Goal: Task Accomplishment & Management: Complete application form

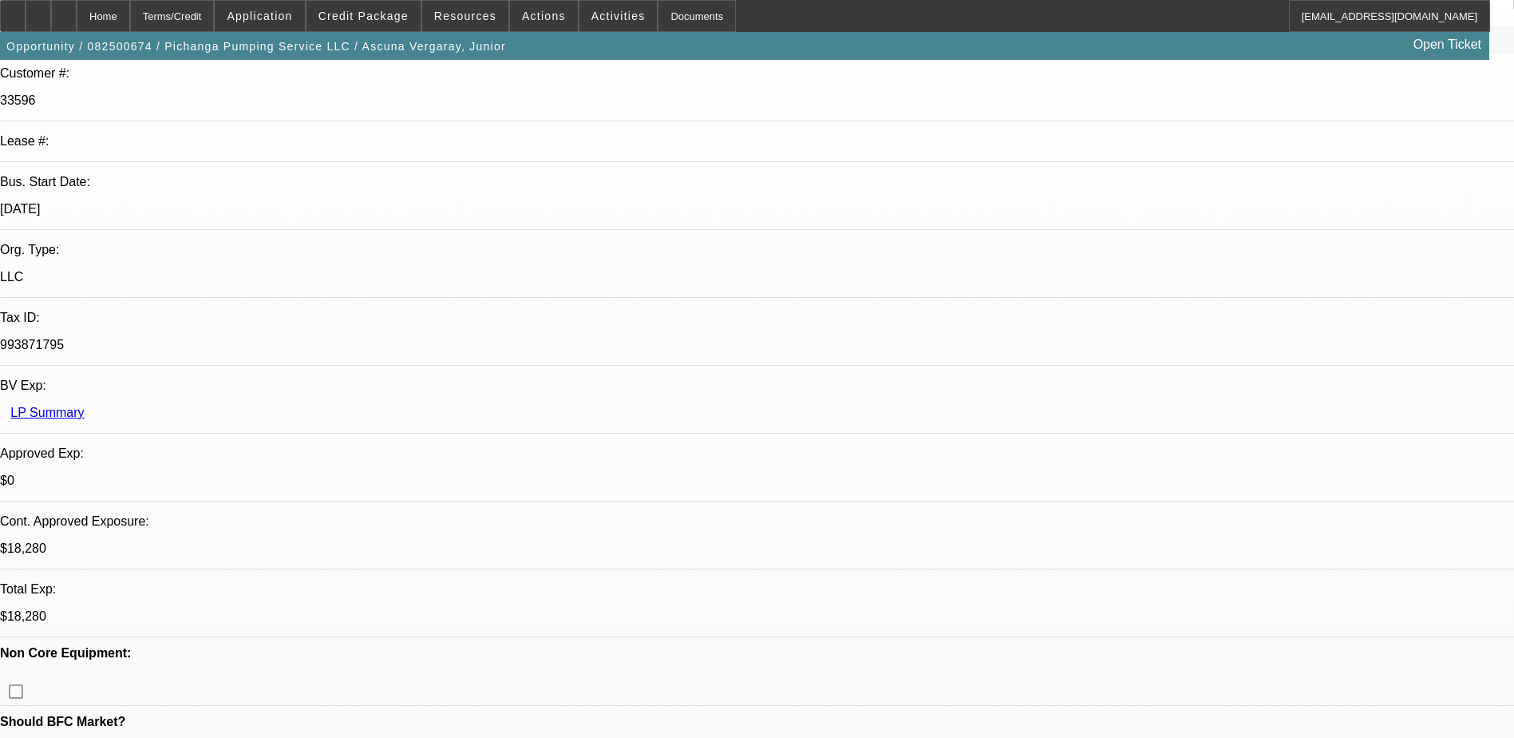
select select "0"
select select "2"
select select "0.1"
select select "0"
select select "2"
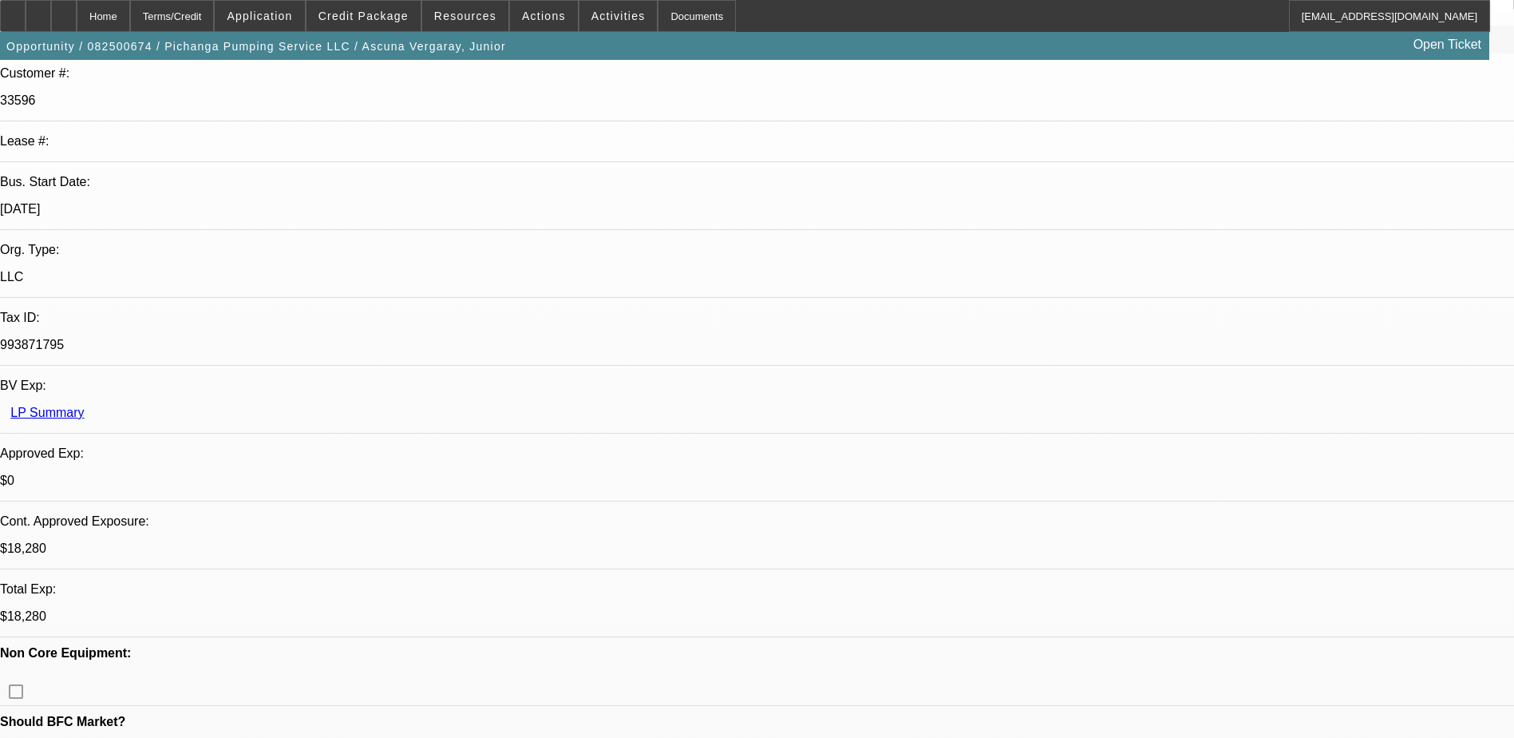
select select "0.1"
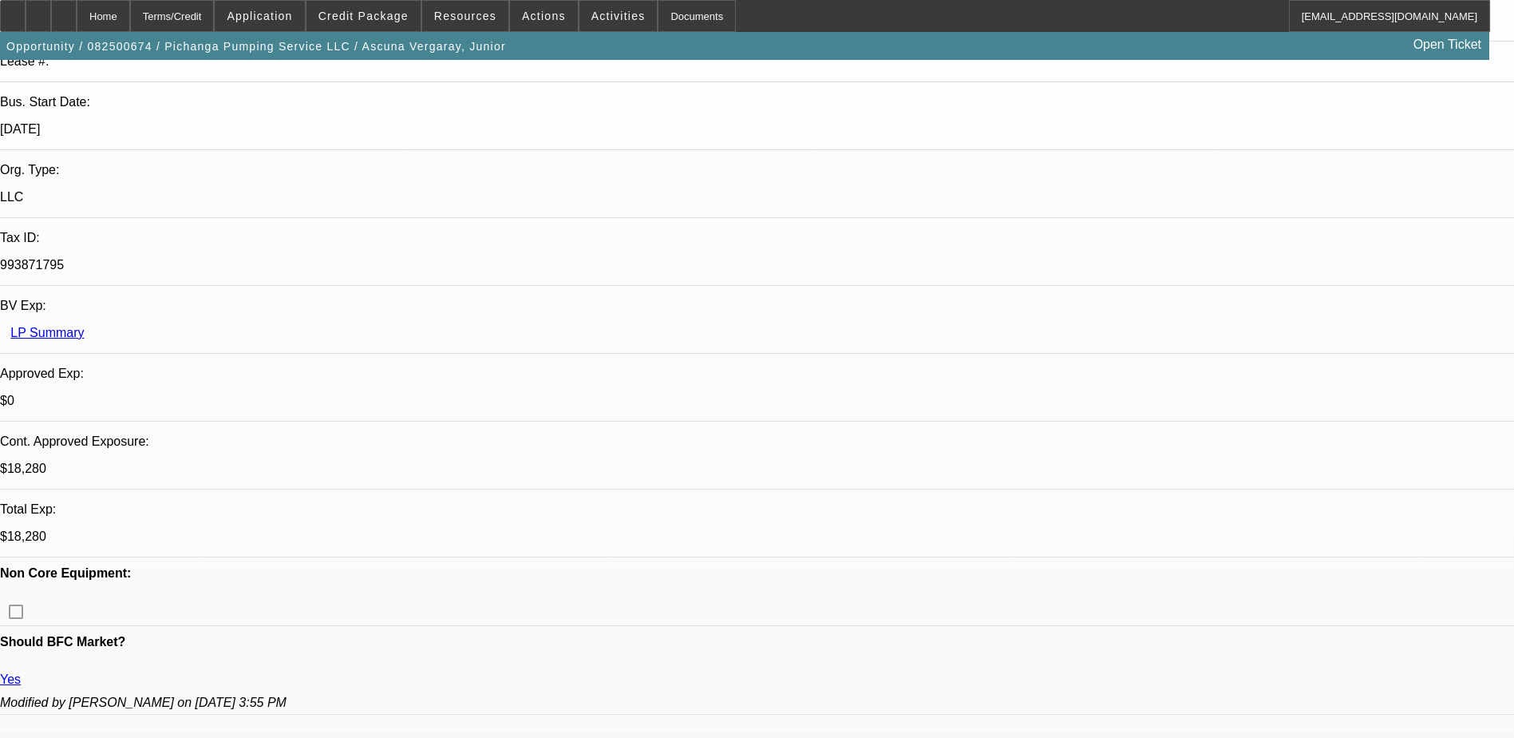
select select "1"
select select "2"
select select "4"
select select "1"
select select "2"
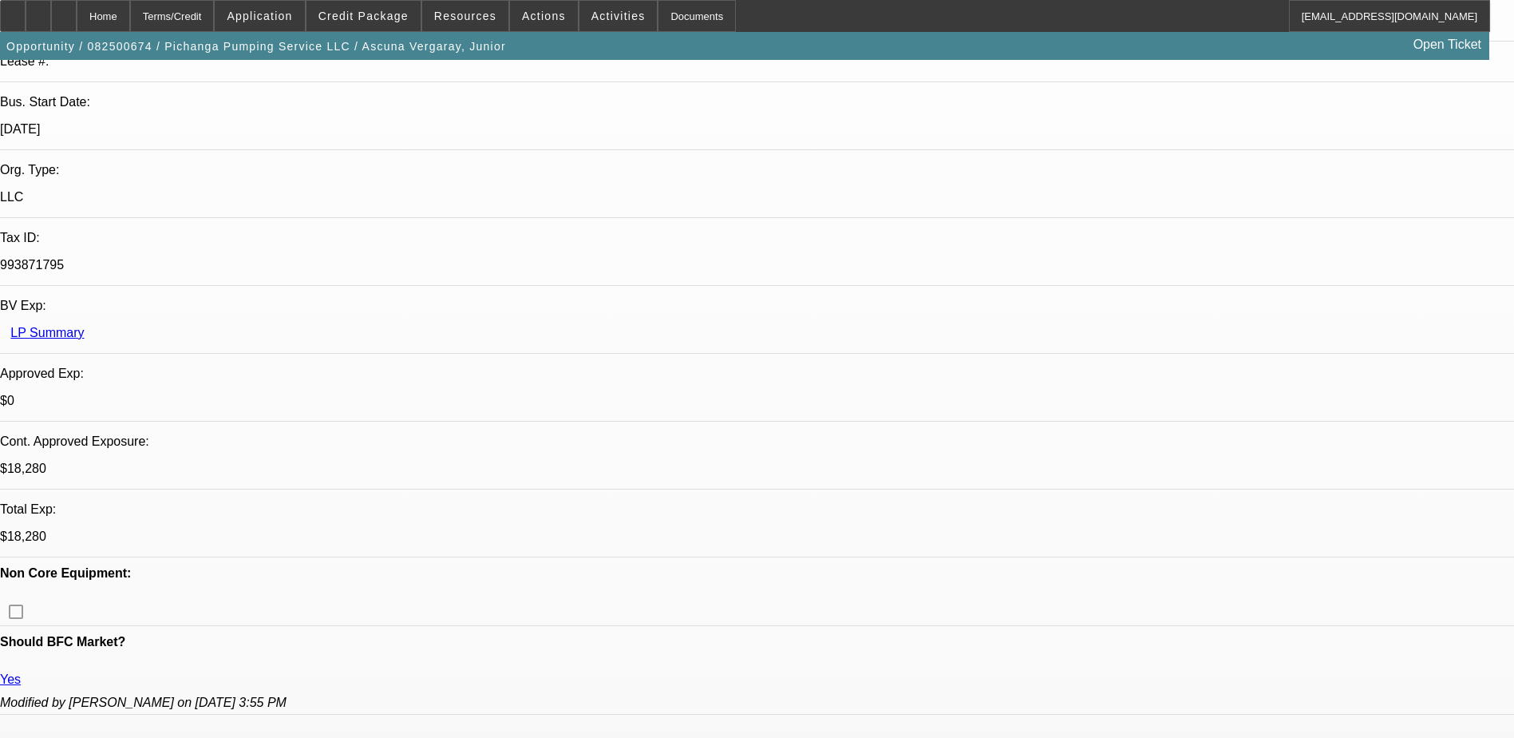
select select "4"
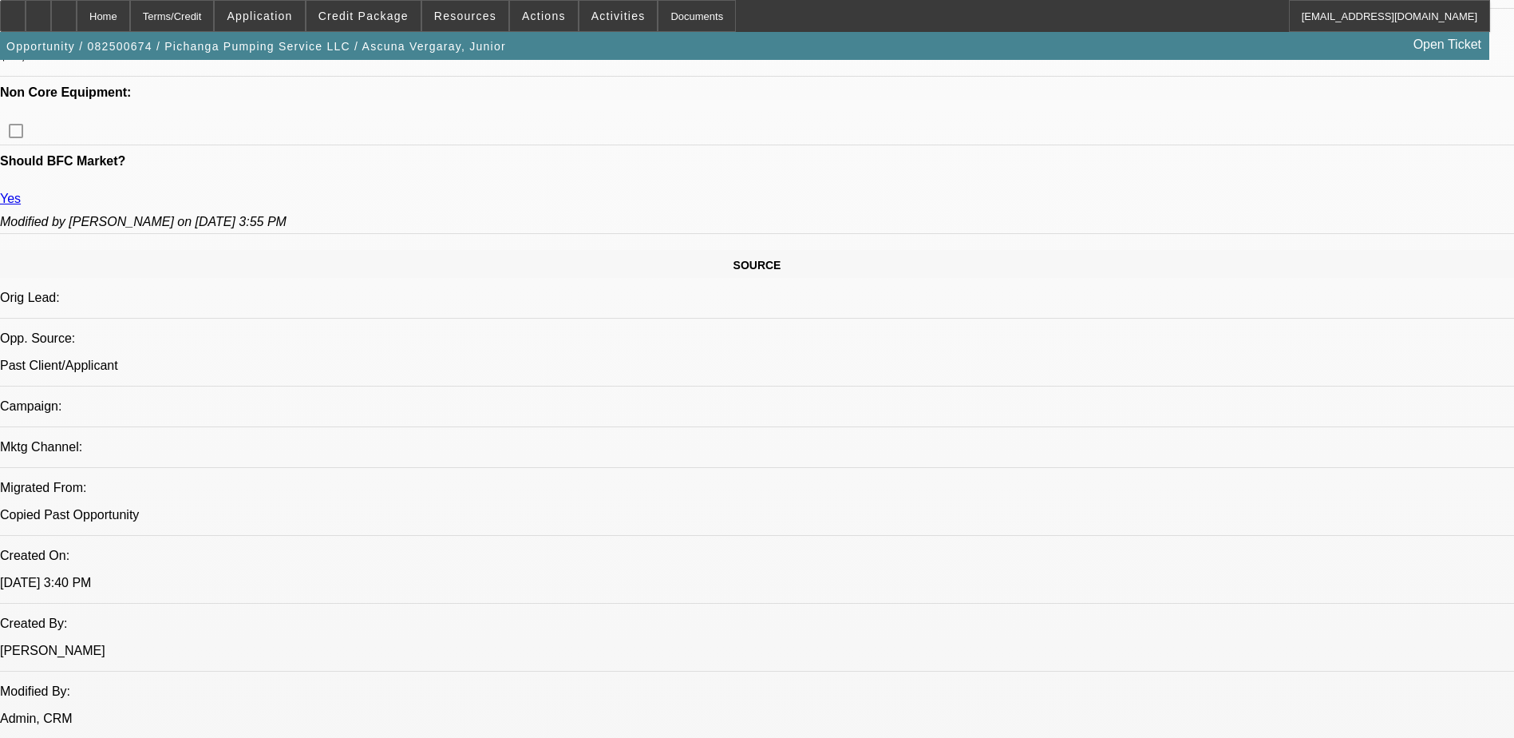
scroll to position [878, 0]
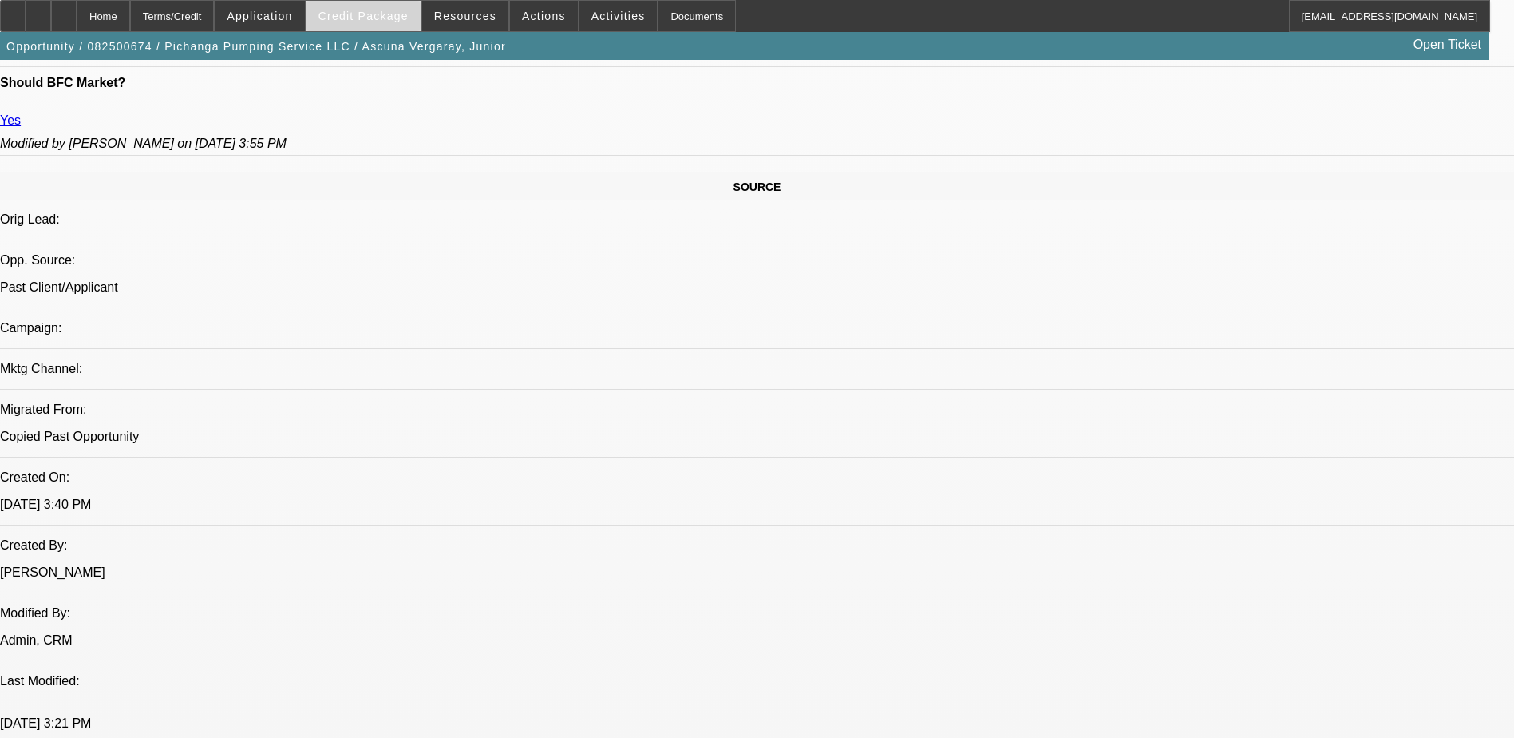
click at [378, 9] on span at bounding box center [364, 16] width 114 height 38
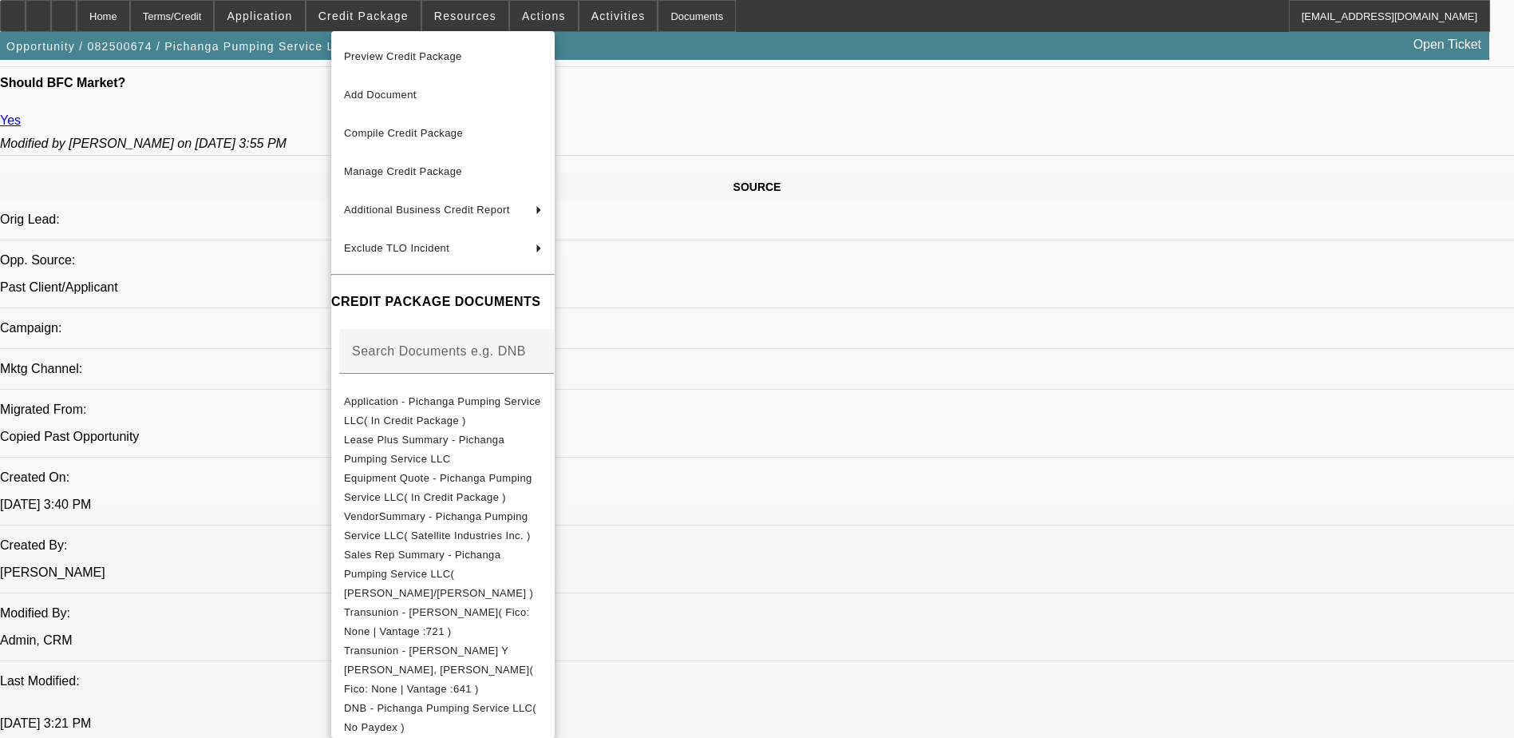
click at [458, 15] on div at bounding box center [757, 369] width 1514 height 738
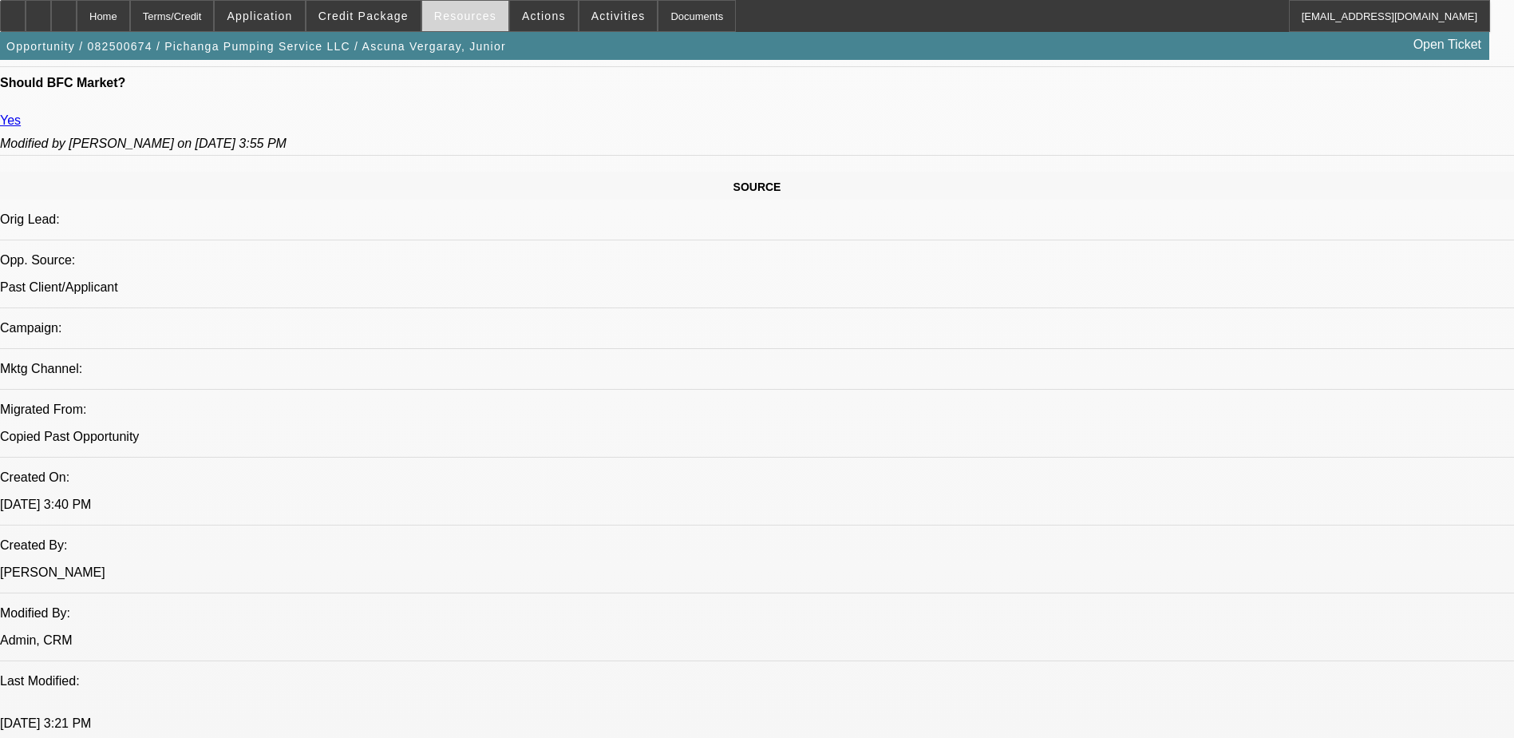
click at [465, 14] on span "Resources" at bounding box center [465, 16] width 62 height 13
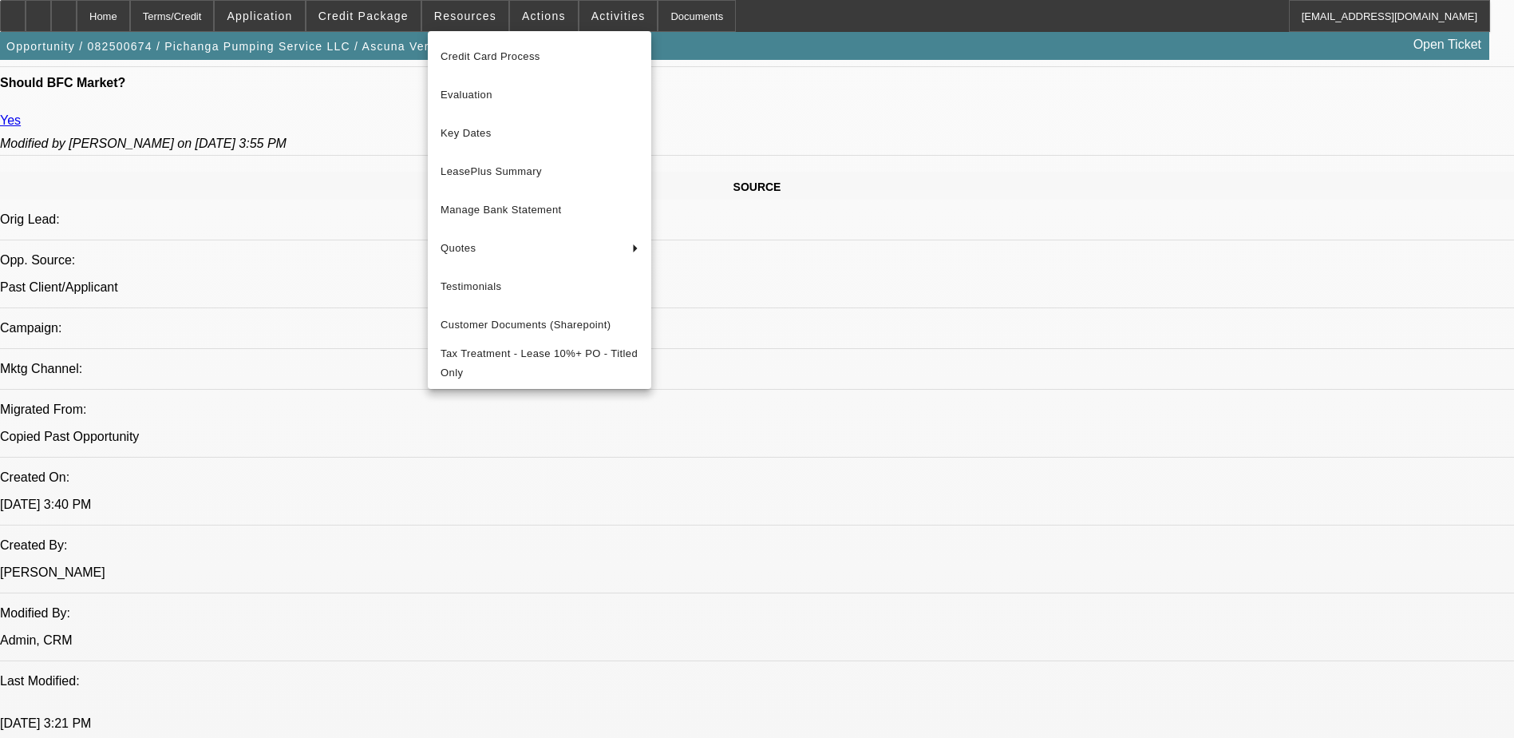
click at [533, 19] on div at bounding box center [757, 369] width 1514 height 738
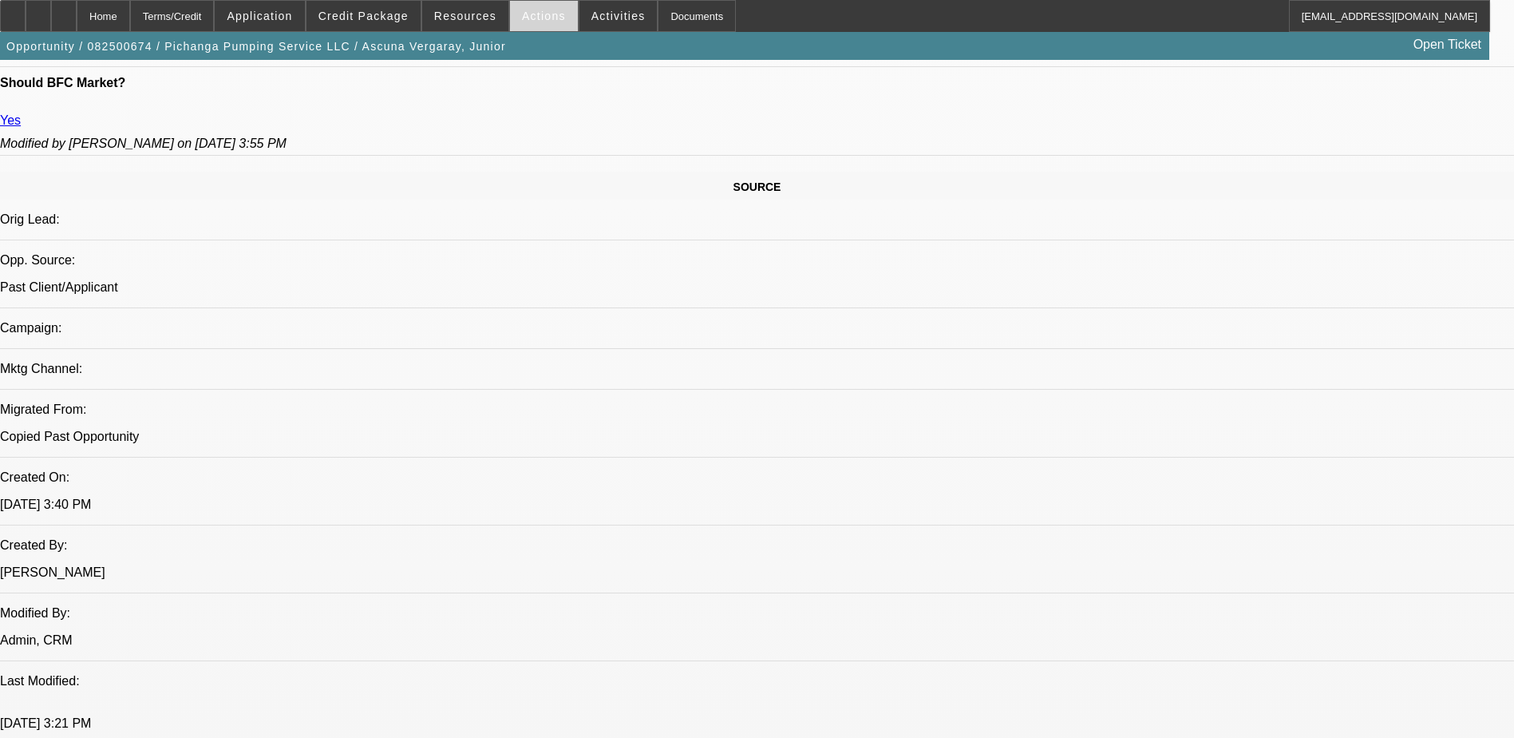
click at [533, 10] on span "Actions" at bounding box center [544, 16] width 44 height 13
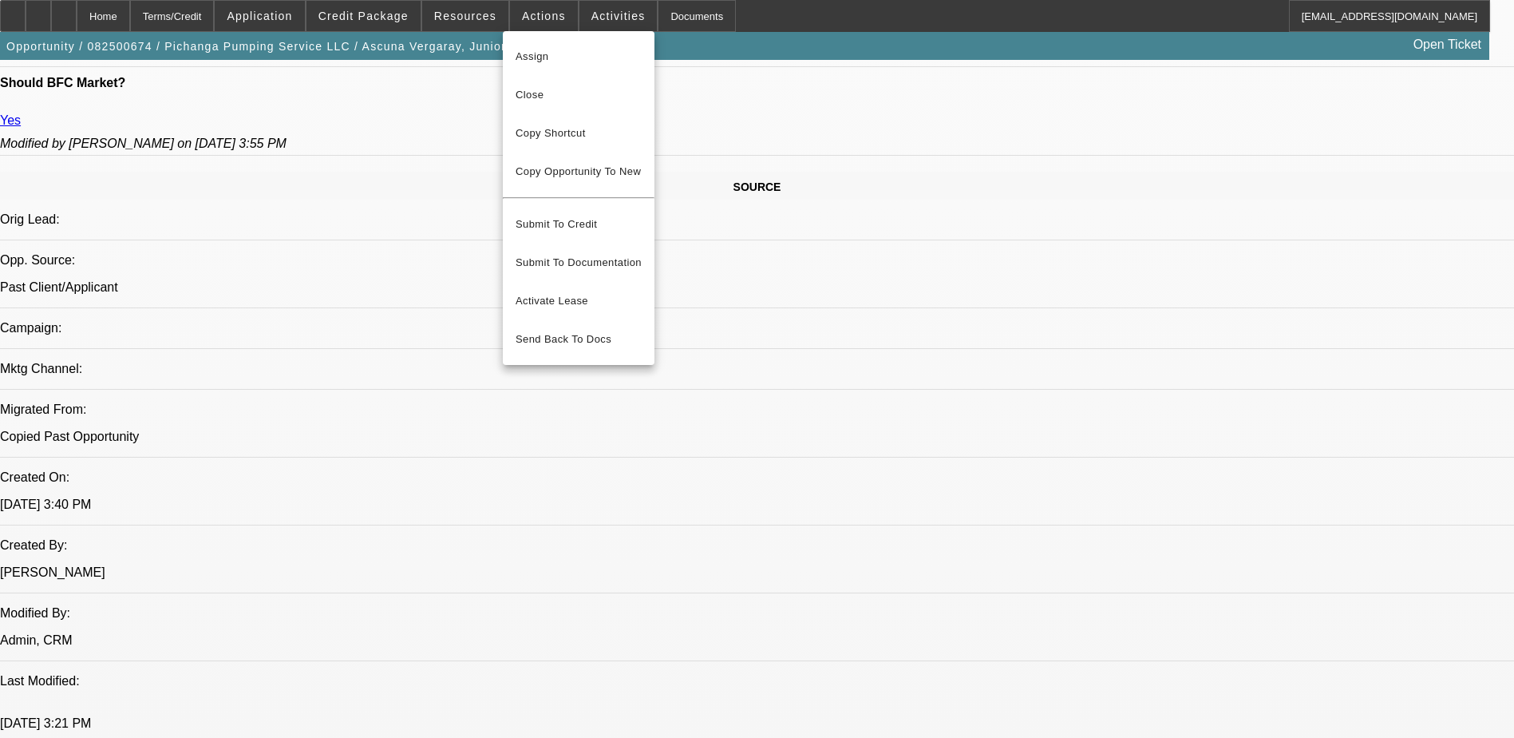
drag, startPoint x: 371, startPoint y: 27, endPoint x: 377, endPoint y: 19, distance: 9.7
click at [373, 26] on div at bounding box center [757, 369] width 1514 height 738
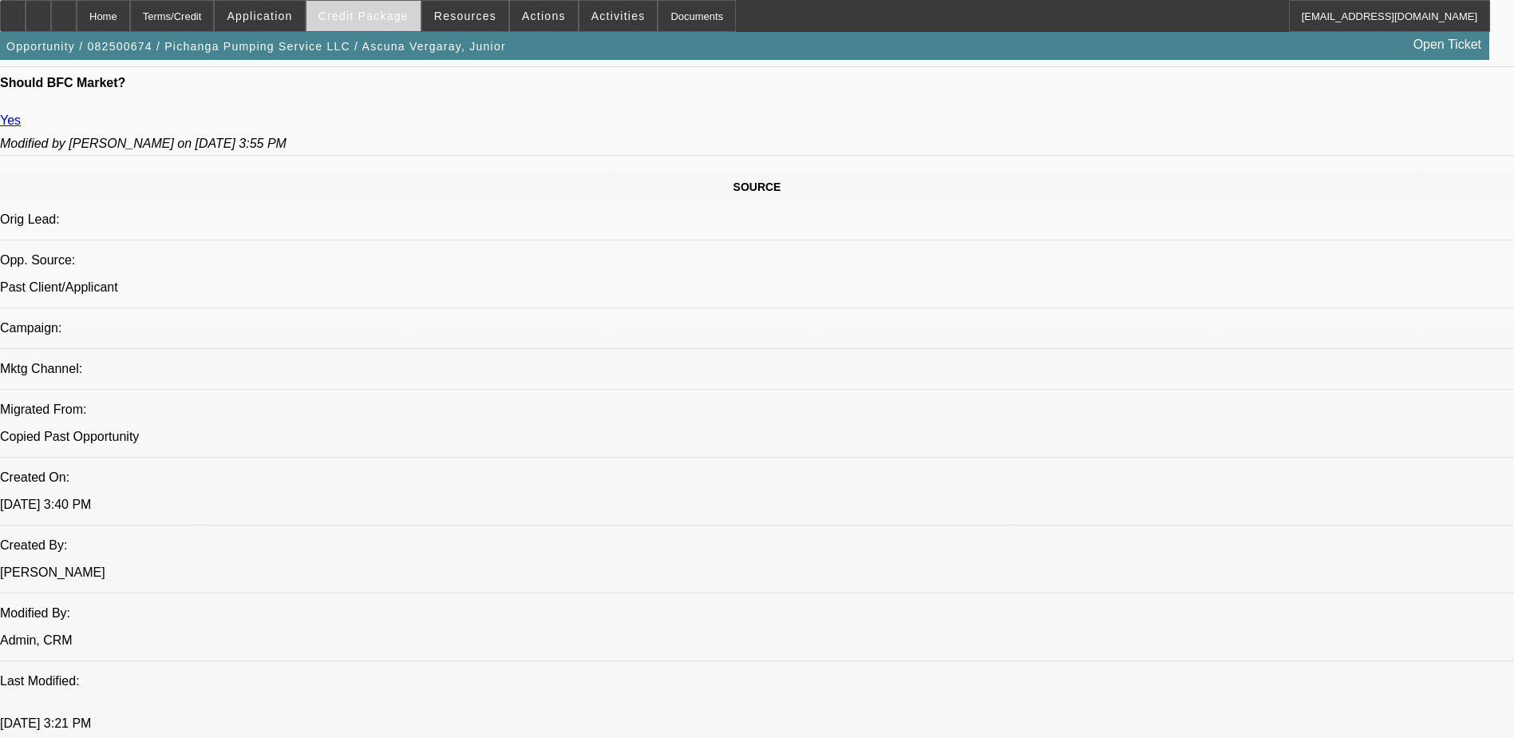
click at [381, 16] on span "Credit Package" at bounding box center [364, 16] width 90 height 13
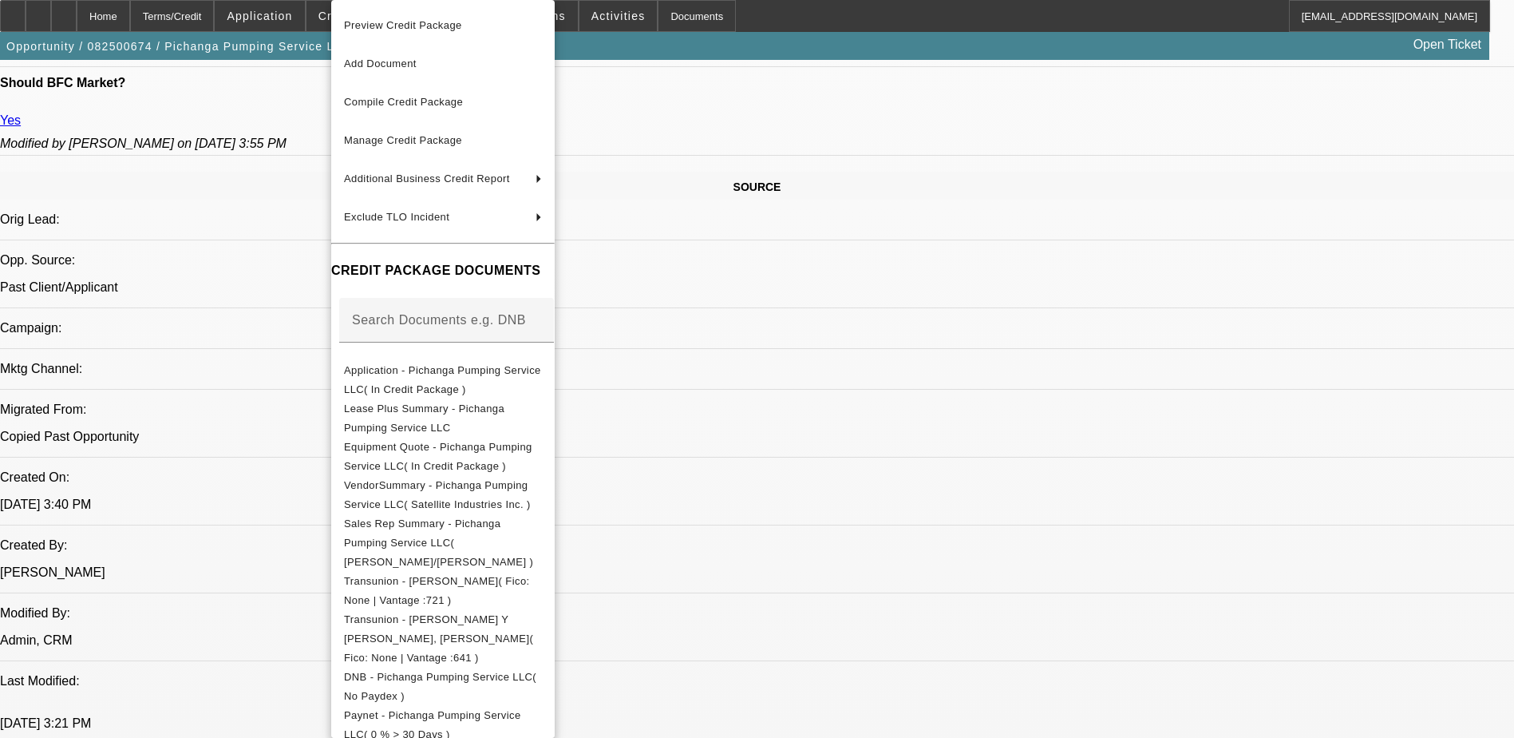
drag, startPoint x: 434, startPoint y: 140, endPoint x: 294, endPoint y: 119, distance: 142.0
click at [295, 120] on div "Preview Credit Package Add Document Compile Credit Package Manage Credit Packag…" at bounding box center [757, 369] width 1514 height 738
click at [440, 169] on span "Additional Business Credit Report" at bounding box center [433, 178] width 179 height 19
click at [794, 173] on span "Add Paynet Report" at bounding box center [817, 178] width 93 height 19
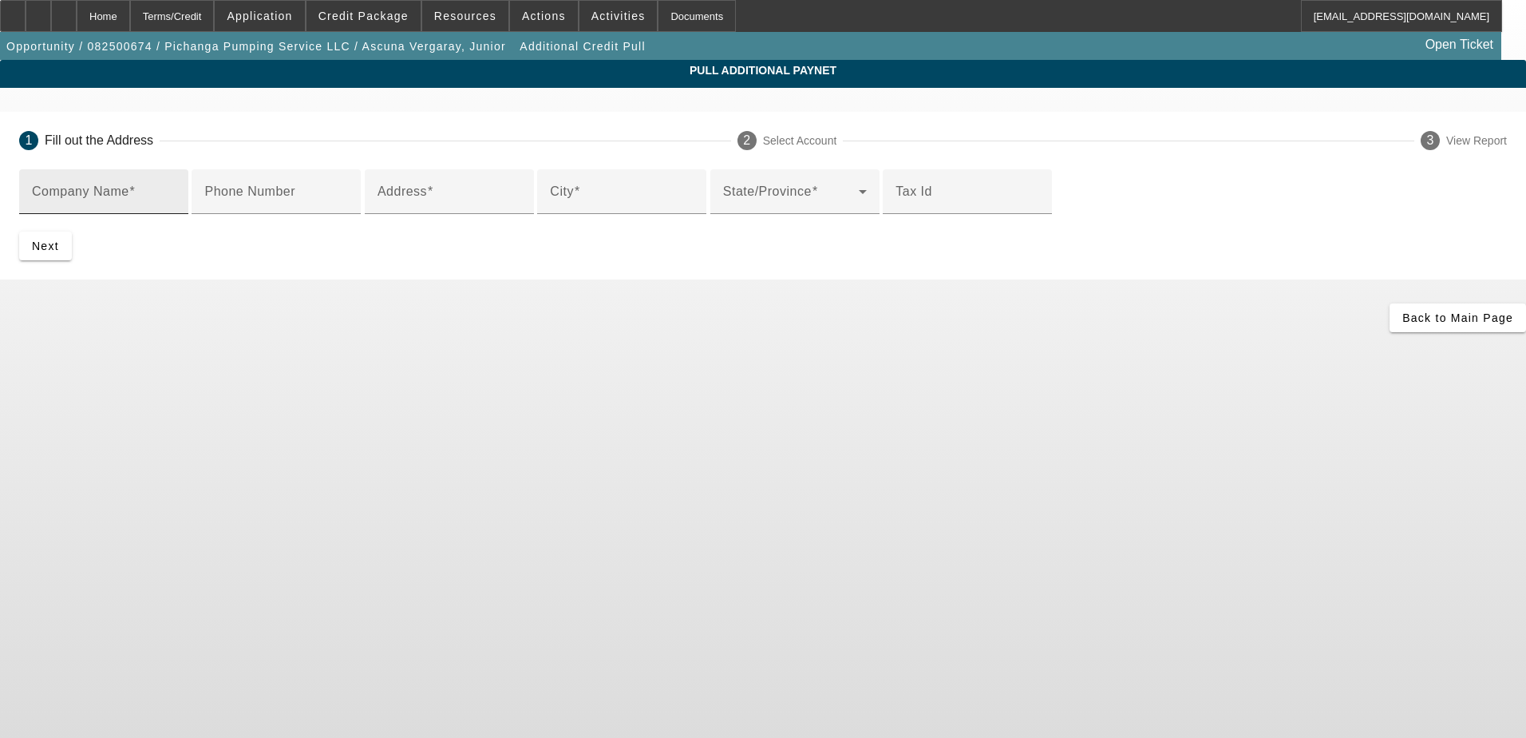
click at [176, 212] on div "Company Name" at bounding box center [104, 191] width 144 height 45
click at [176, 209] on div "Company Name" at bounding box center [104, 191] width 144 height 45
paste input "Satellite Industries Inc."
type input "Satellite Industries Inc."
click at [348, 214] on div "Phone Number" at bounding box center [276, 191] width 144 height 45
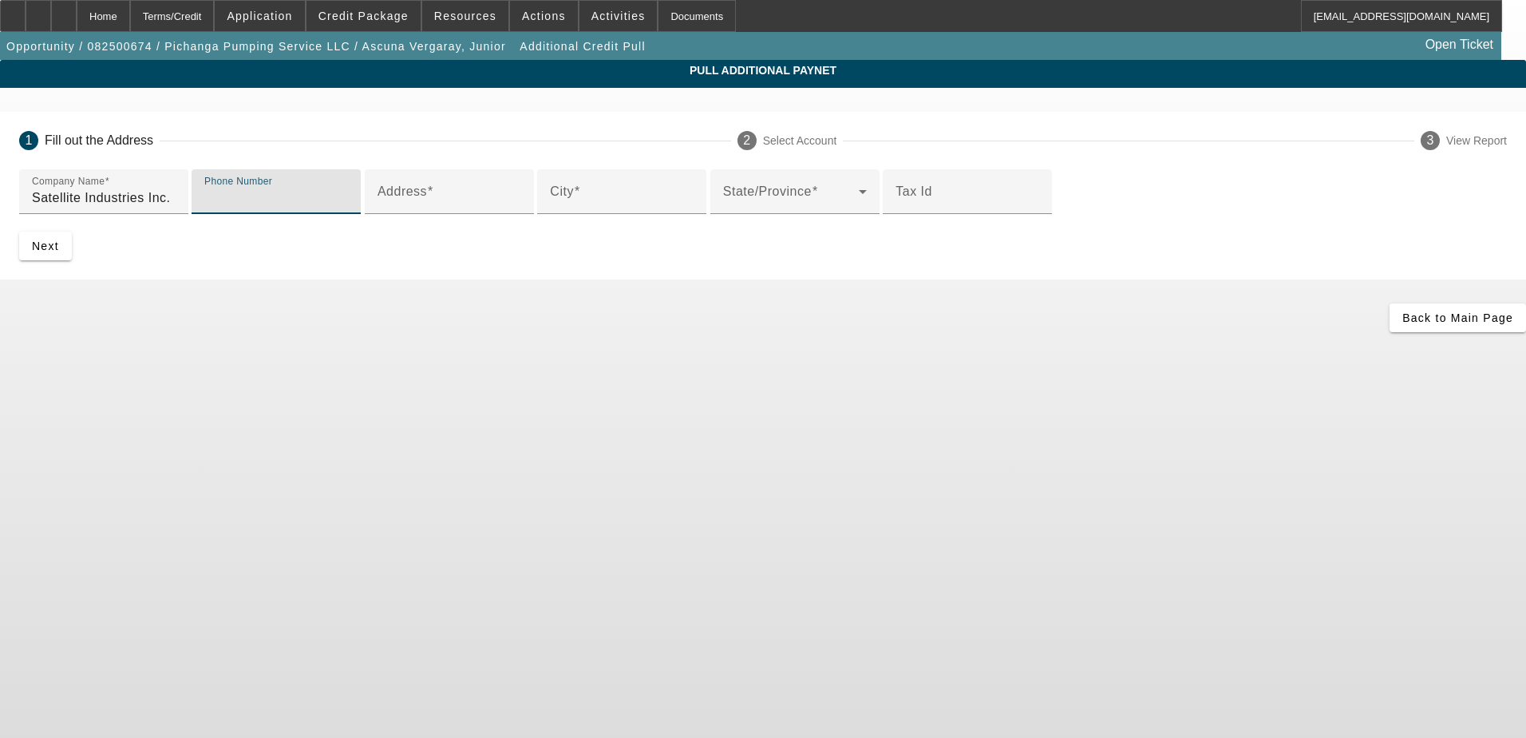
click at [348, 208] on input "Phone Number" at bounding box center [276, 197] width 144 height 19
paste input "(763) 553-1900"
type input "(763) 553-1900"
click at [521, 214] on div "Address" at bounding box center [450, 191] width 144 height 45
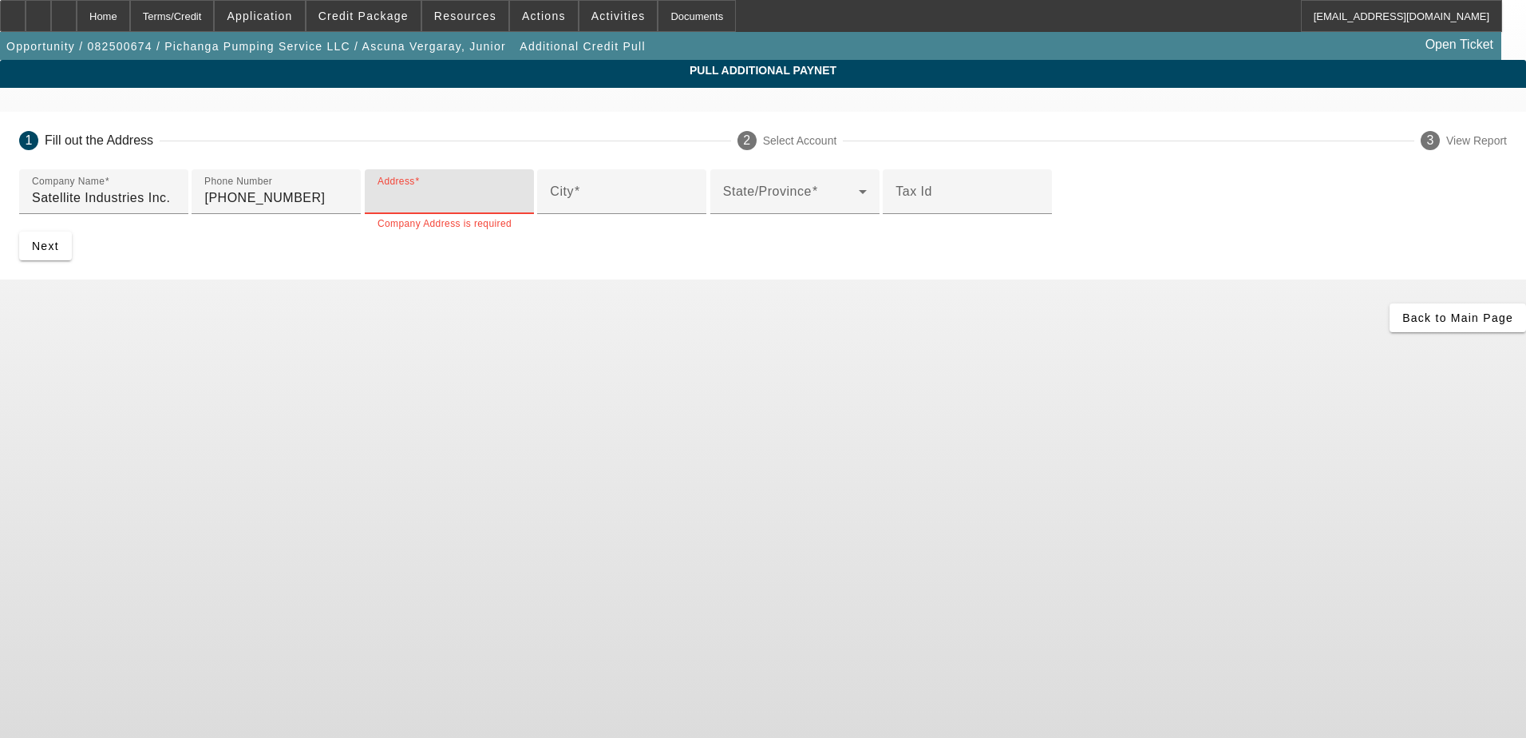
click at [521, 208] on input "Address" at bounding box center [450, 197] width 144 height 19
paste input "2530 Xenium Ln N"
type input "2530 Xenium Ln N"
click at [550, 208] on input "City" at bounding box center [622, 197] width 144 height 19
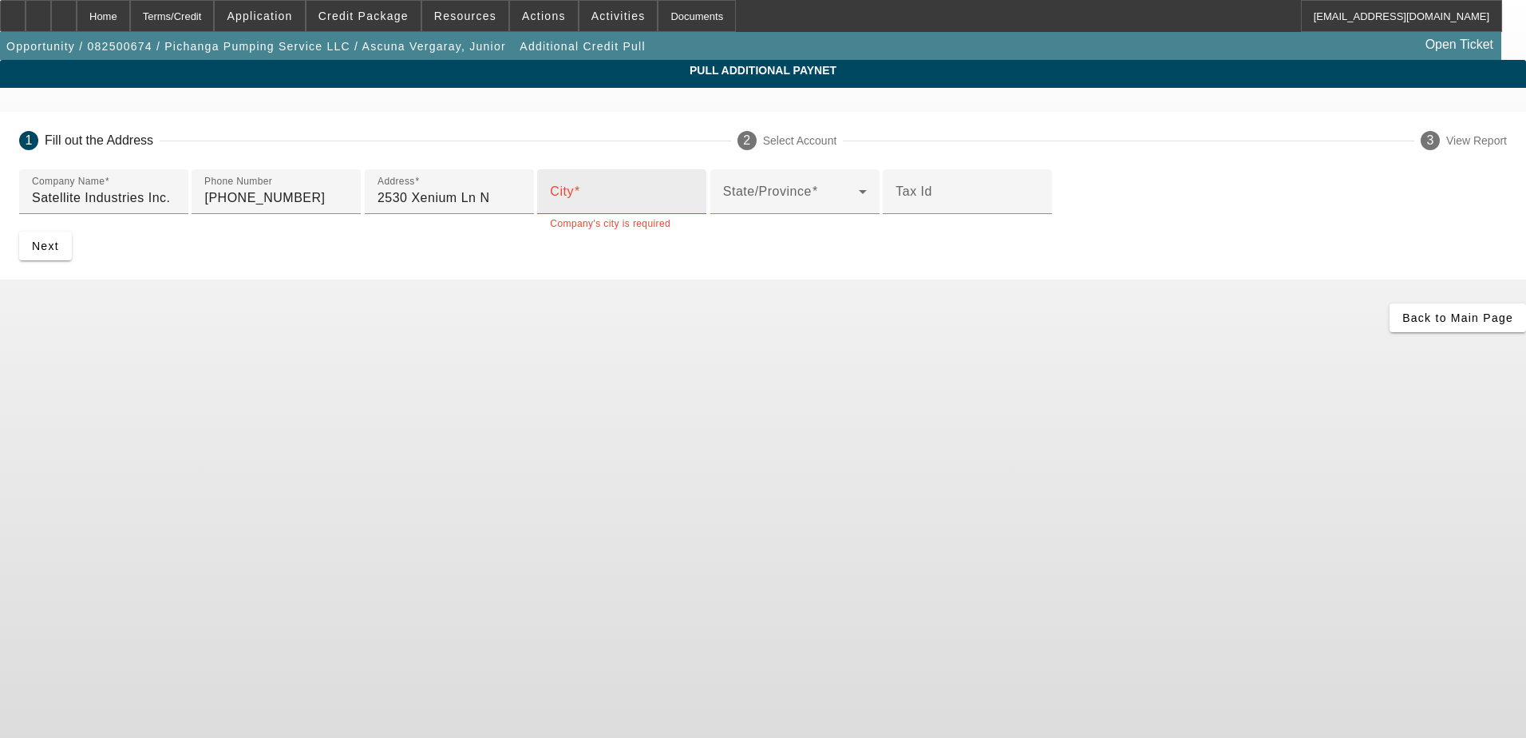
click at [592, 214] on div "City" at bounding box center [622, 191] width 144 height 45
paste input "Minneapolis"
type input "Minneapolis"
click at [723, 208] on mat-select at bounding box center [795, 197] width 144 height 19
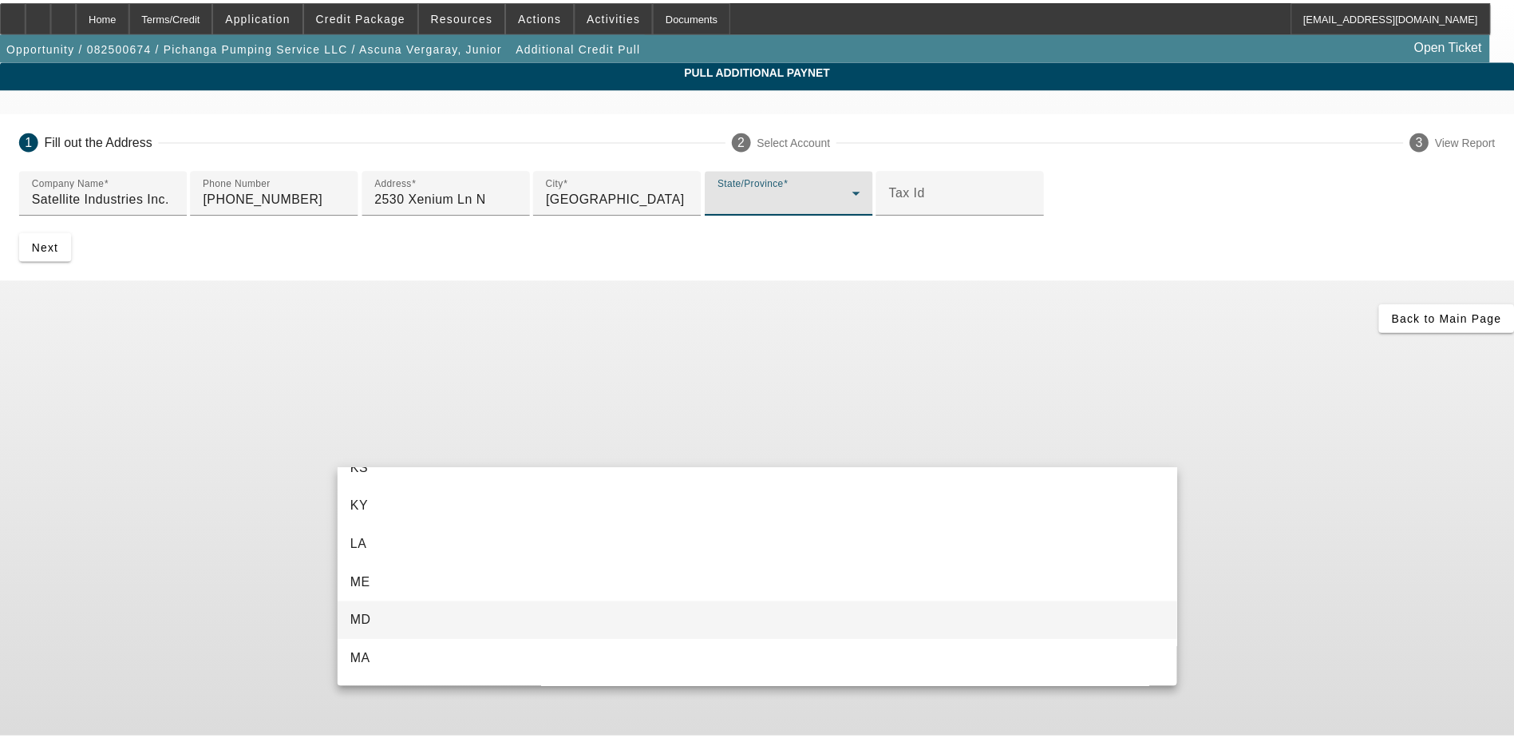
scroll to position [719, 0]
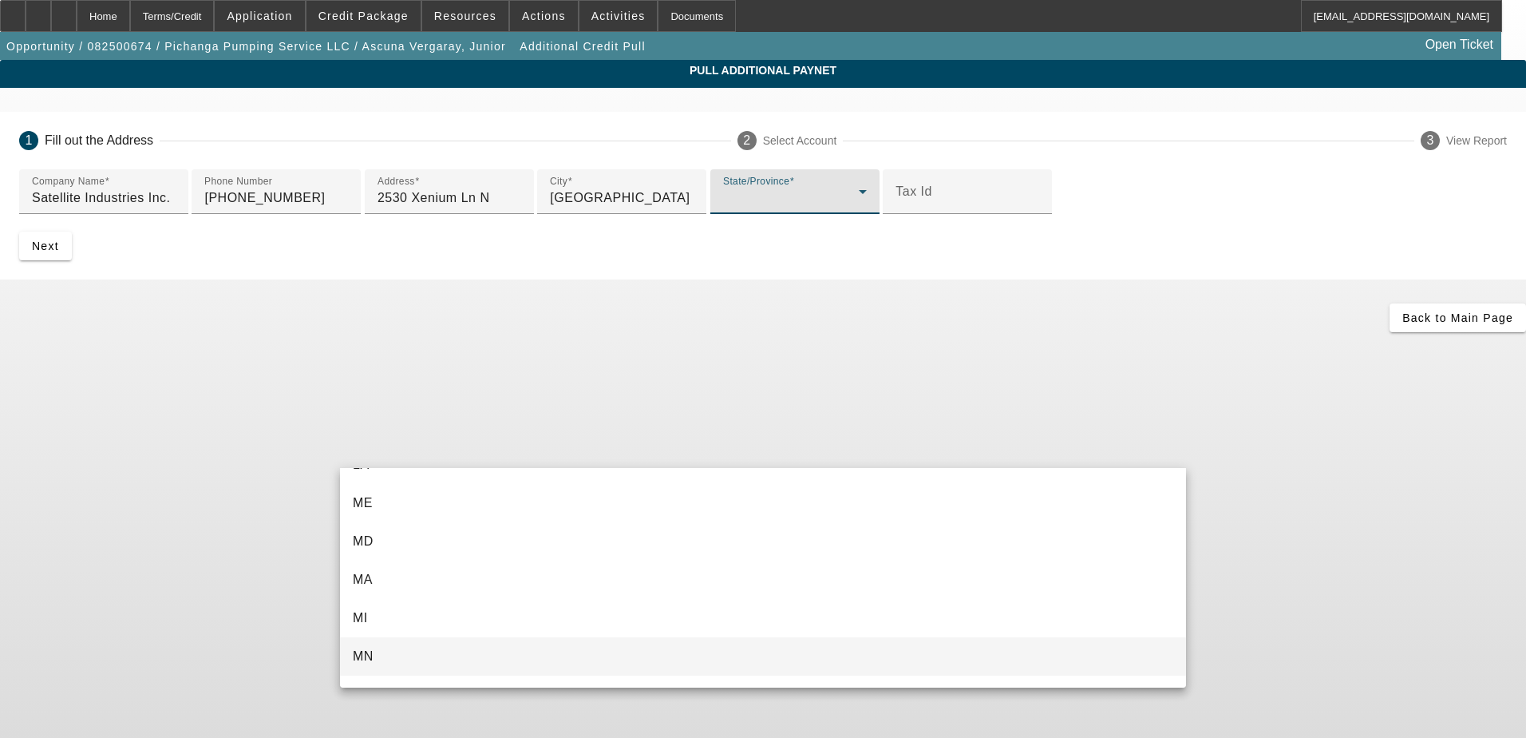
click at [439, 652] on mat-option "MN" at bounding box center [763, 656] width 846 height 38
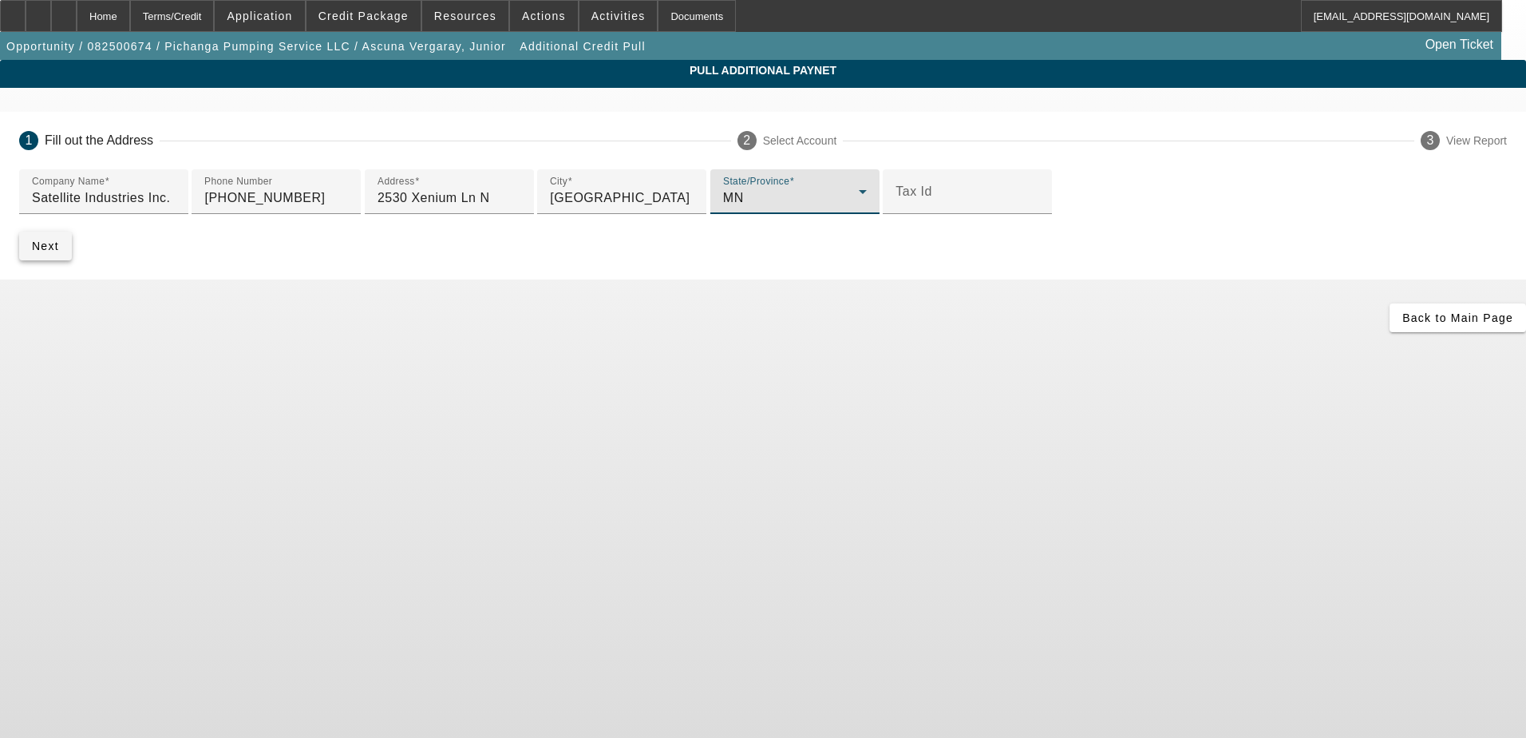
click at [59, 252] on span "Next" at bounding box center [45, 246] width 27 height 13
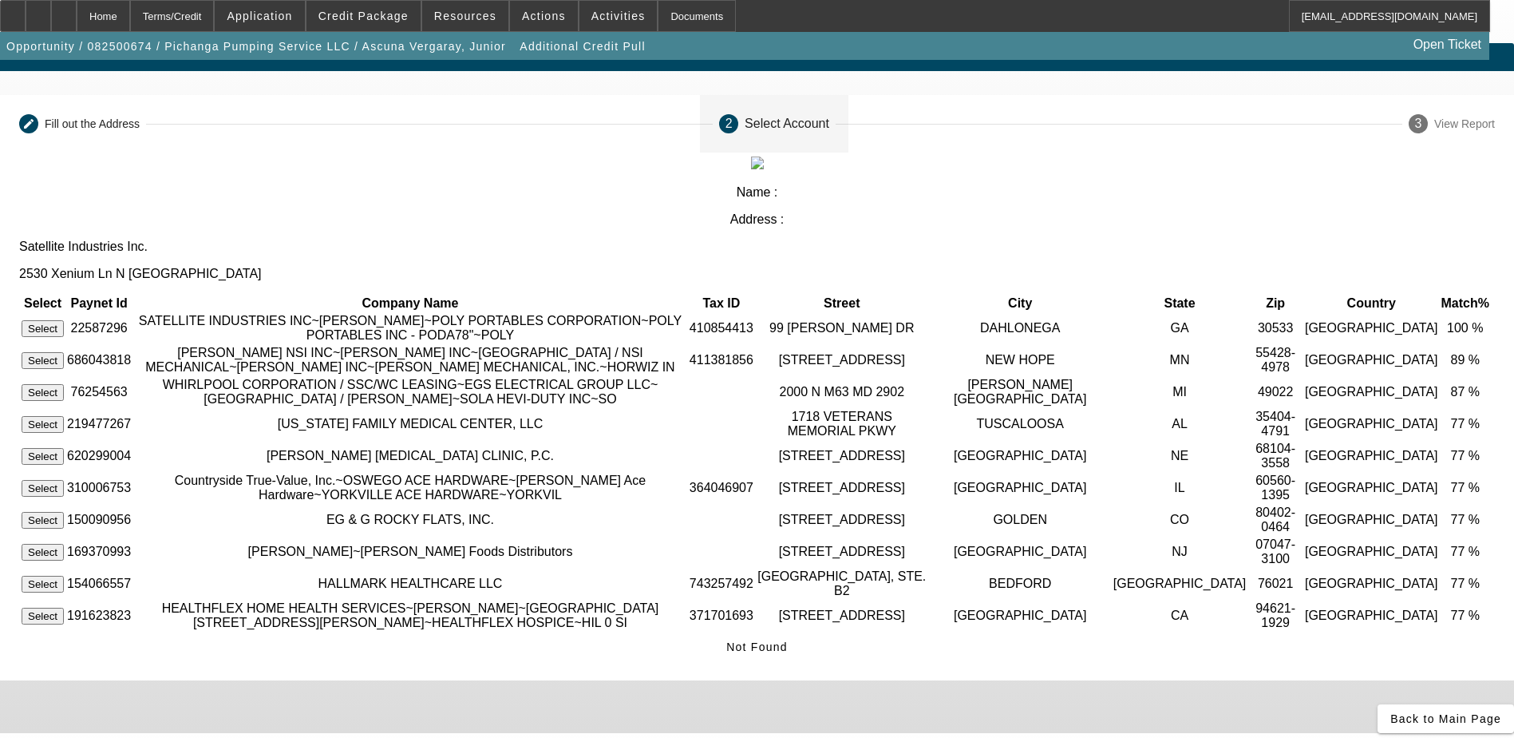
scroll to position [0, 0]
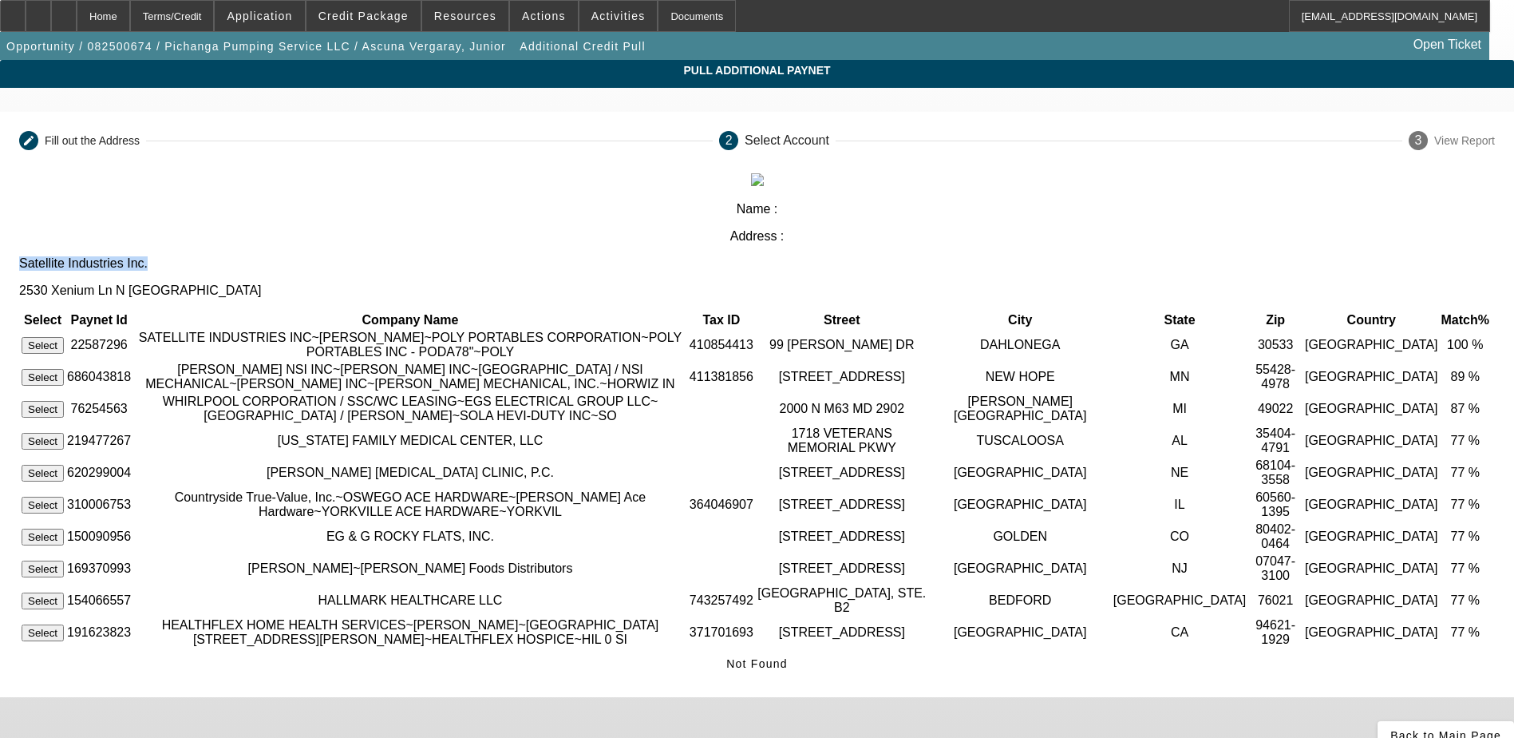
drag, startPoint x: 580, startPoint y: 179, endPoint x: 466, endPoint y: 183, distance: 114.2
click at [466, 256] on div "Satellite Industries Inc. 2530 Xenium Ln N Minneapolis" at bounding box center [757, 277] width 1476 height 42
copy p "Satellite Industries Inc."
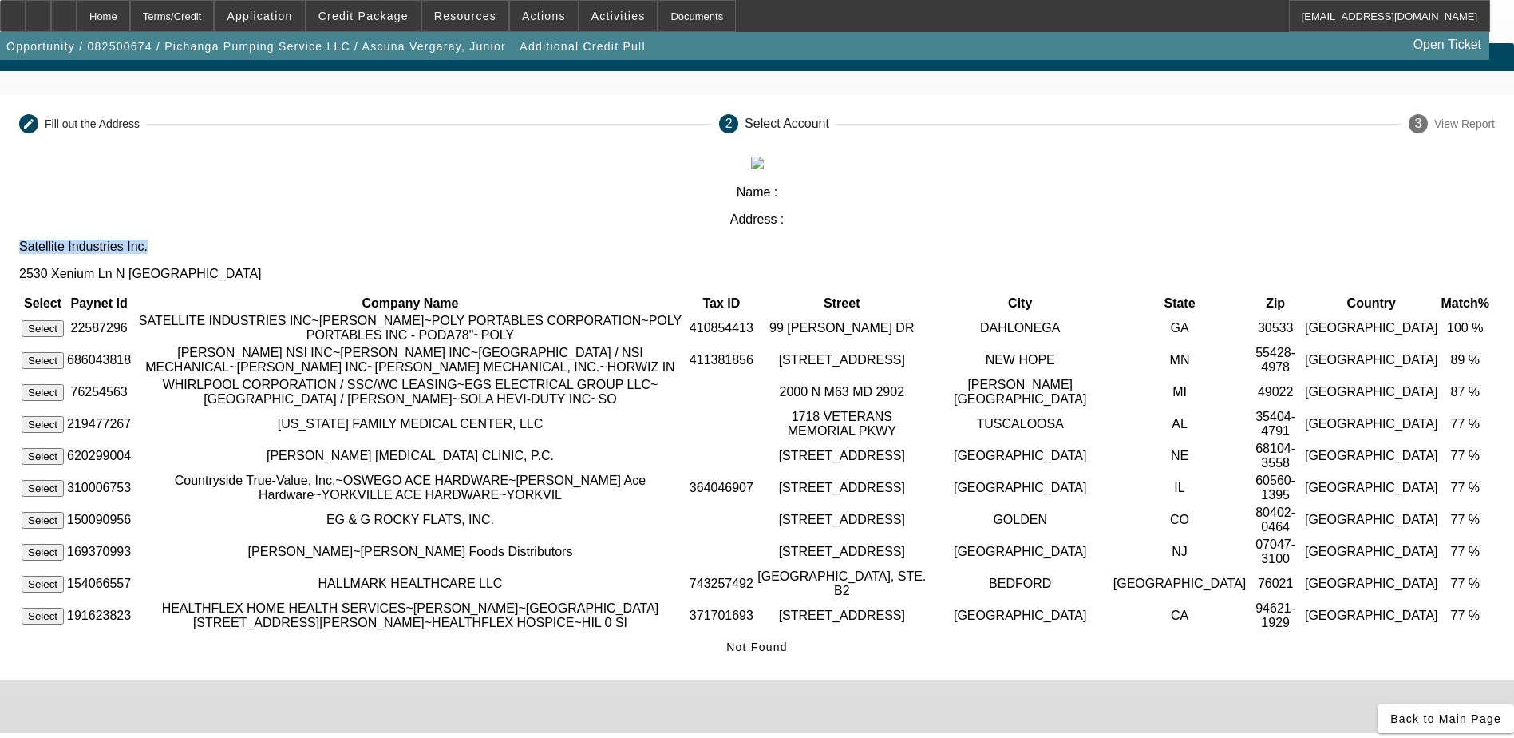
scroll to position [104, 0]
click at [788, 640] on span "Not Found" at bounding box center [756, 646] width 61 height 13
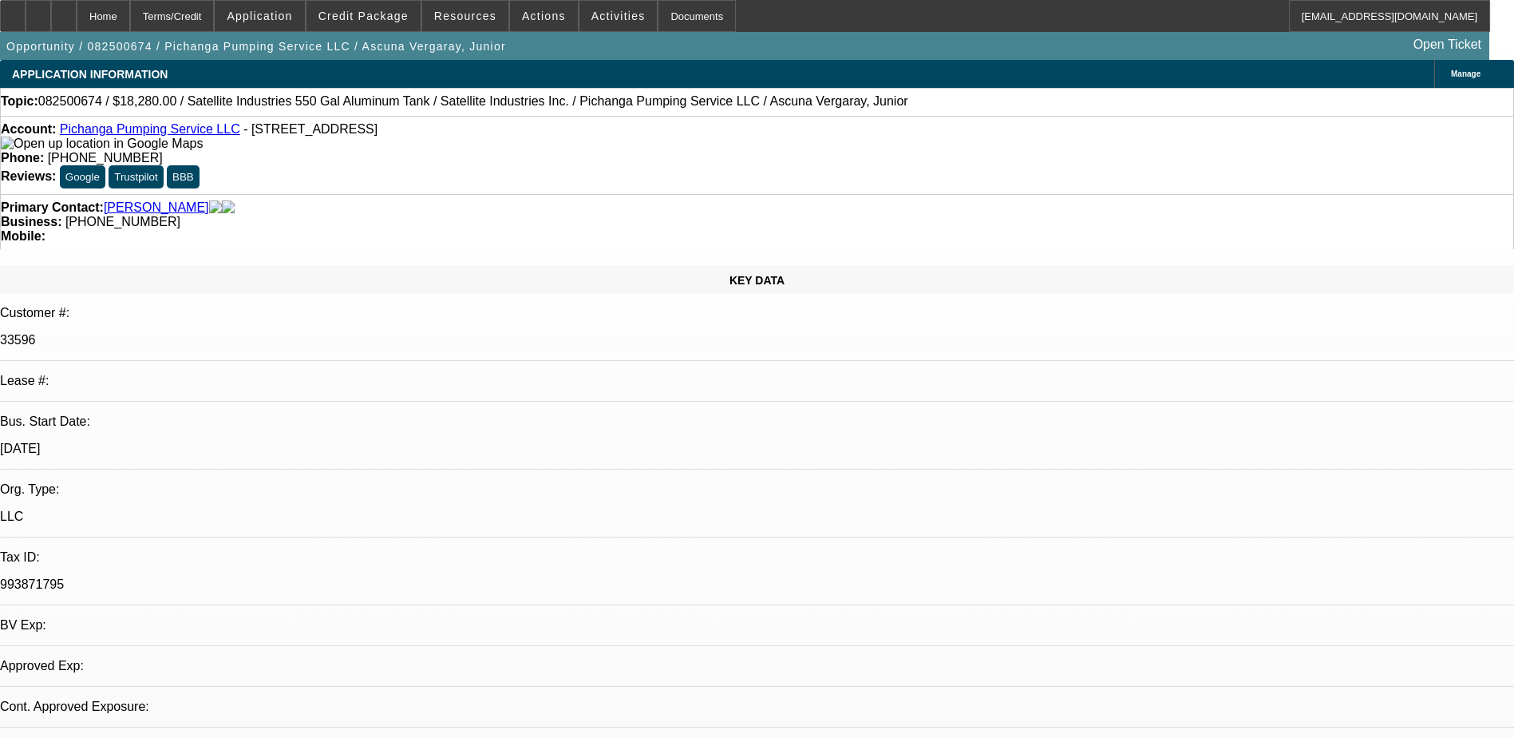
select select "0"
select select "2"
select select "0.1"
select select "4"
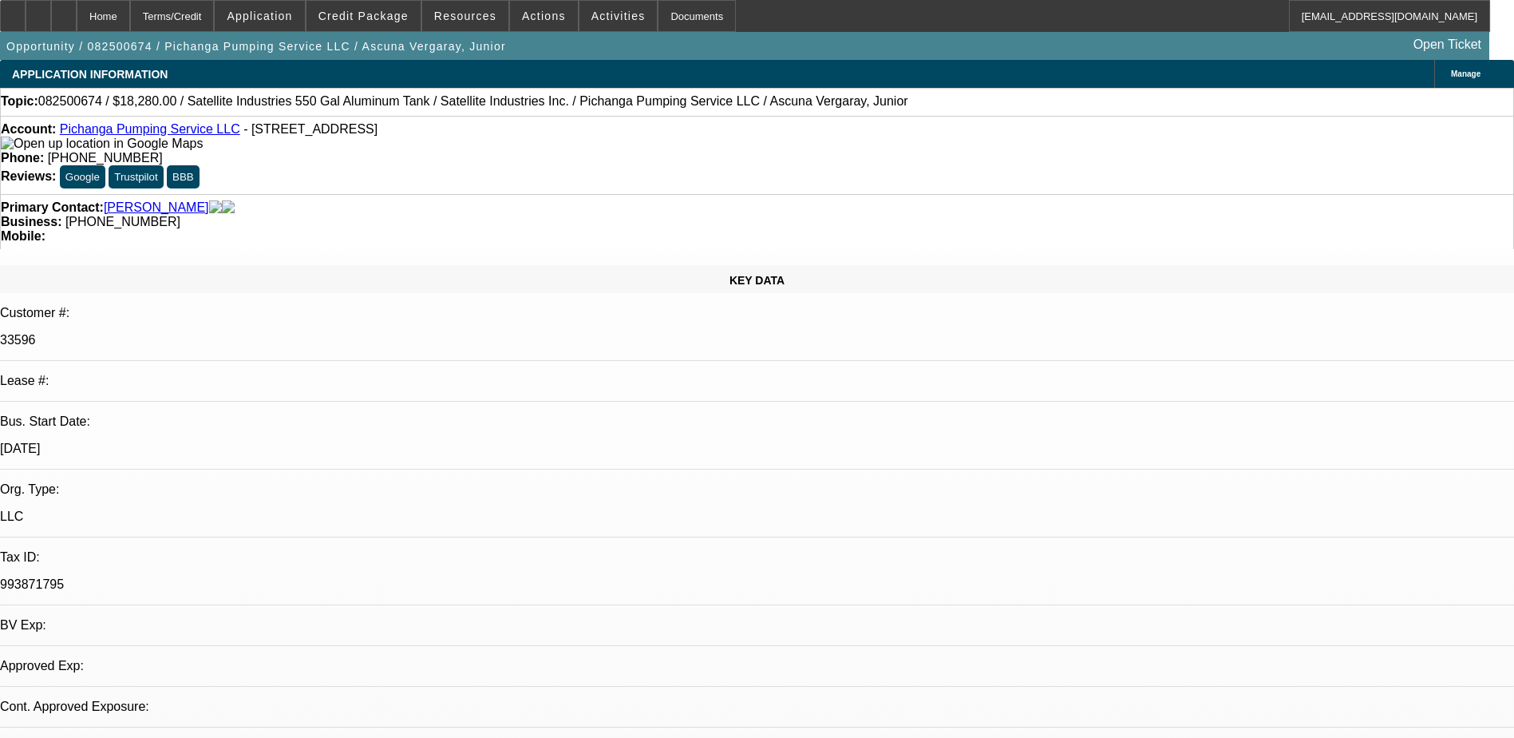
select select "0"
select select "2"
select select "0.1"
select select "4"
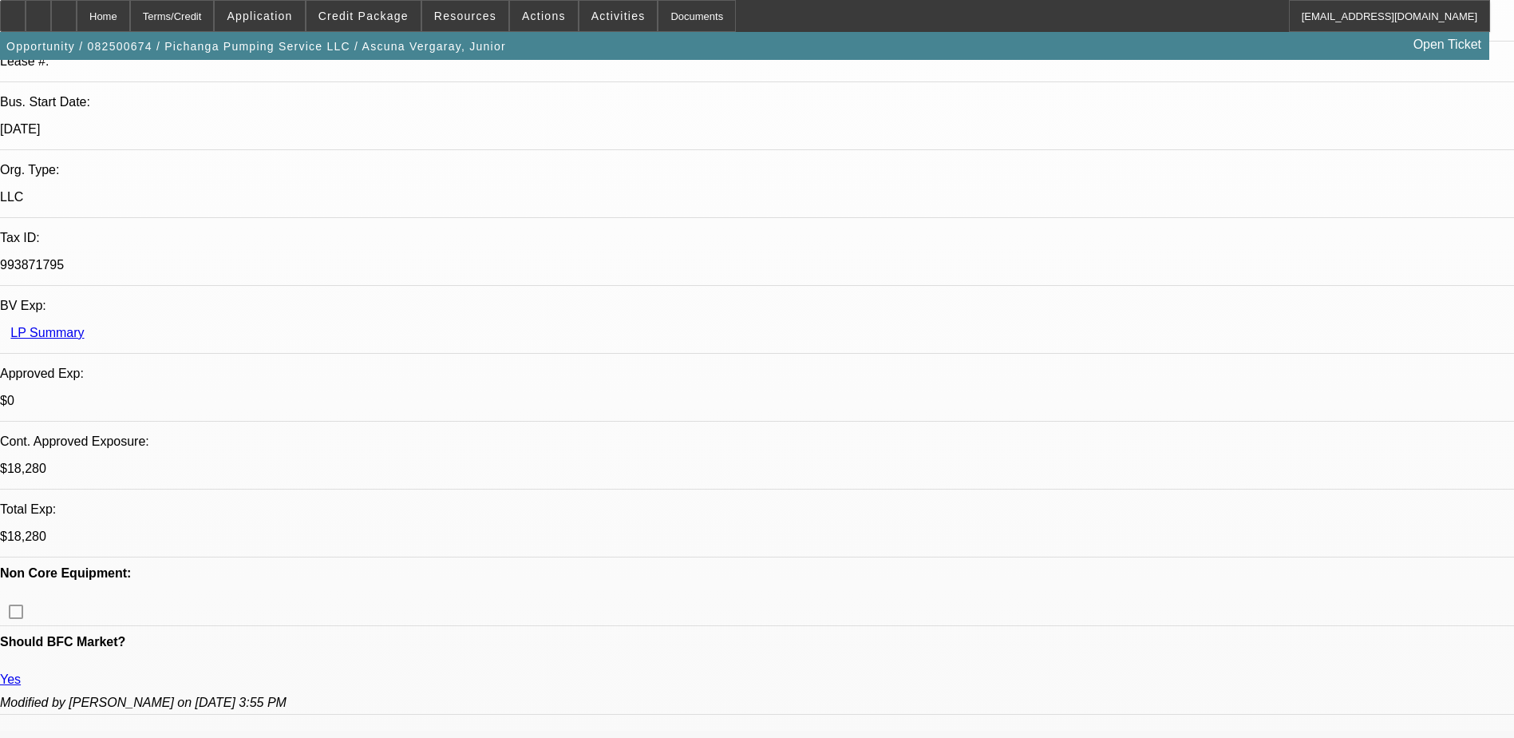
scroll to position [319, 0]
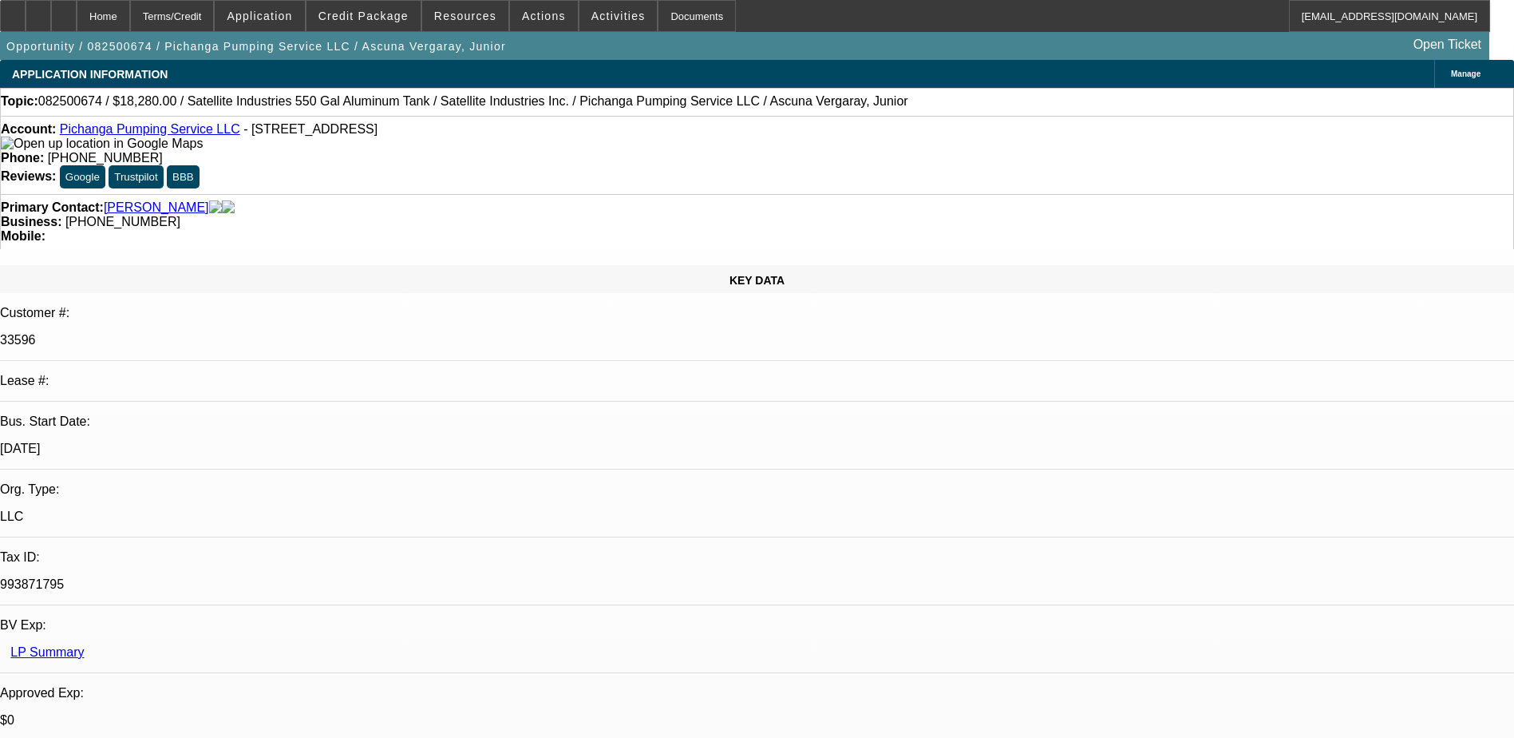
select select "0"
select select "2"
select select "0.1"
select select "4"
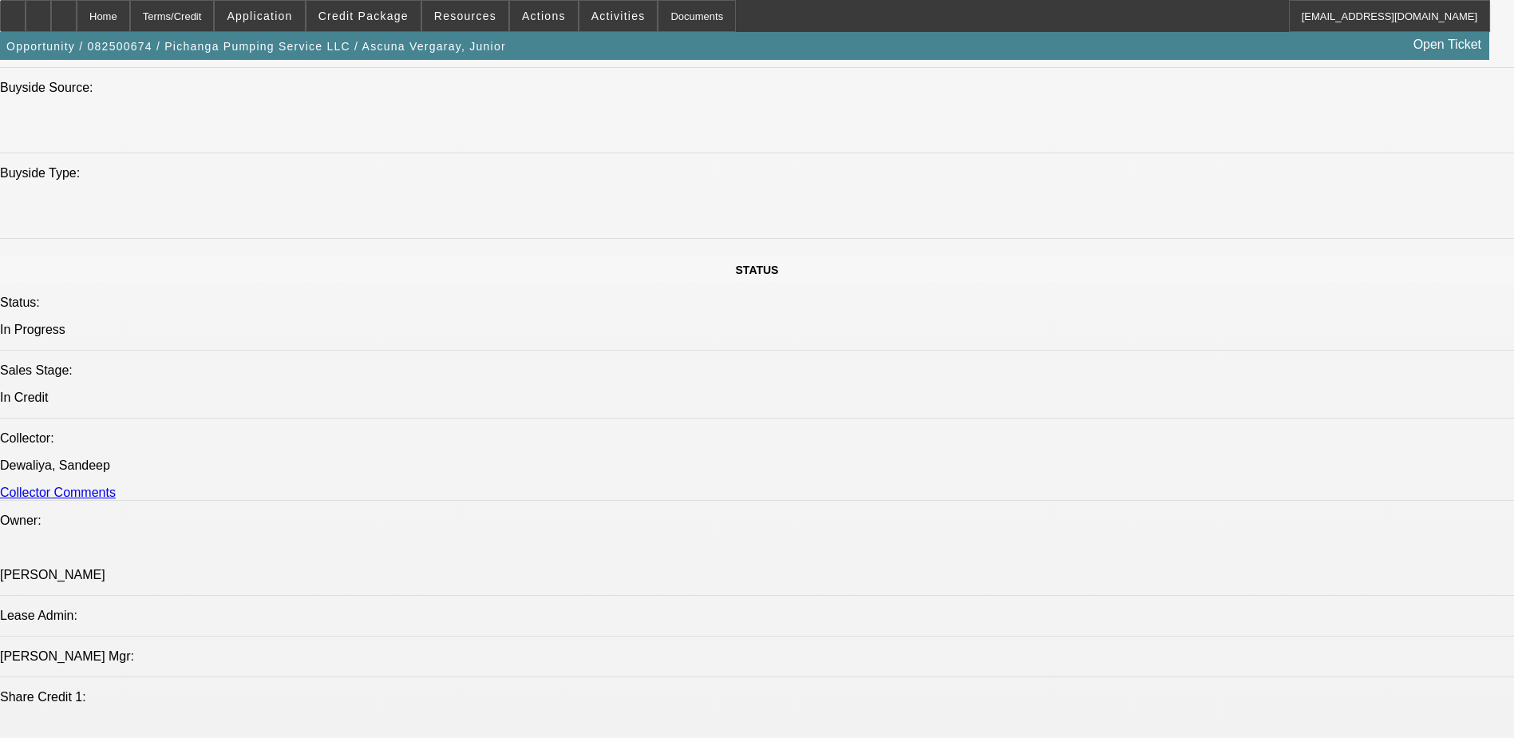
scroll to position [1357, 0]
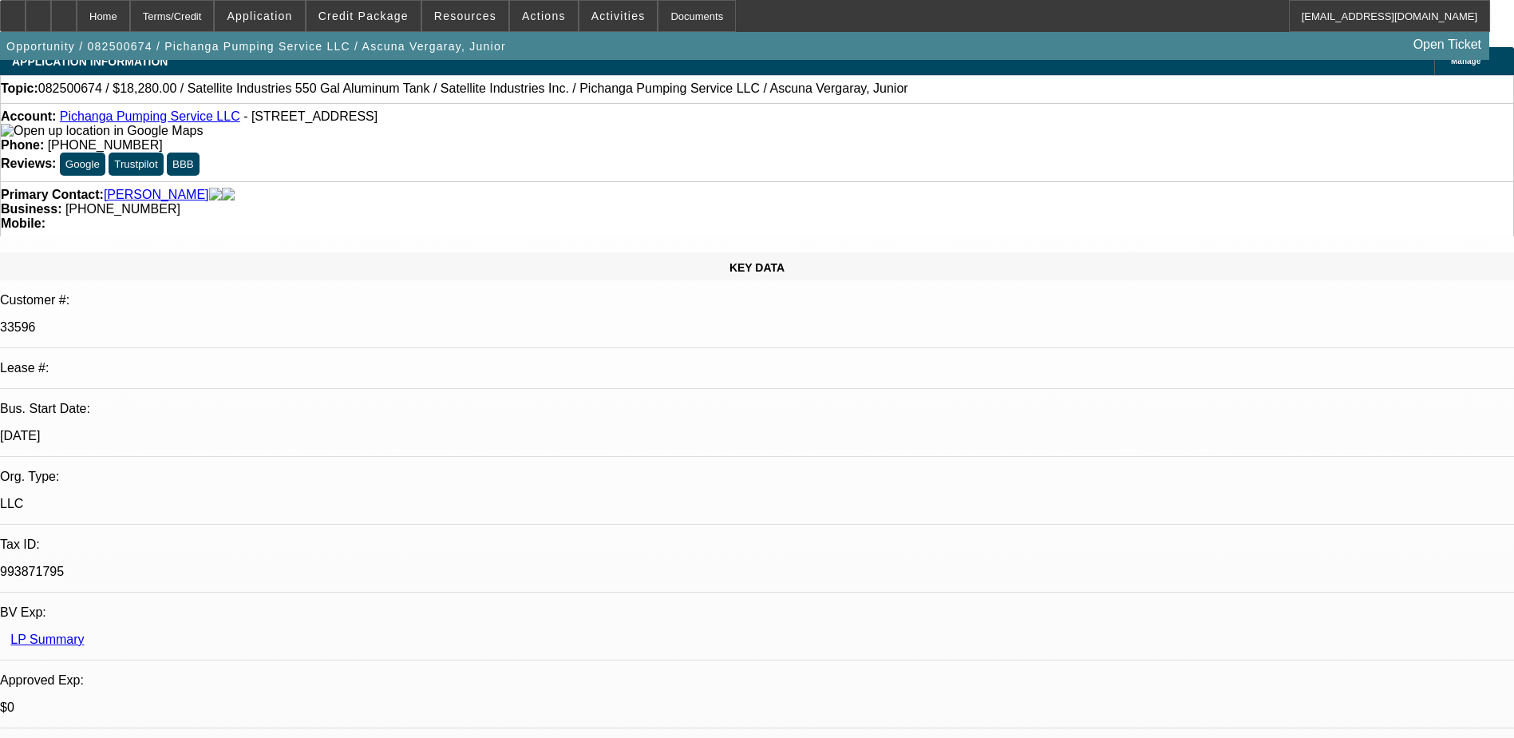
scroll to position [0, 0]
